Goal: Transaction & Acquisition: Purchase product/service

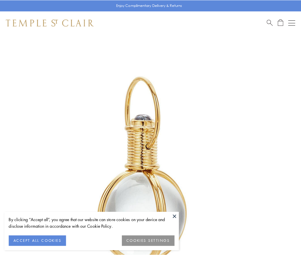
scroll to position [150, 0]
